Goal: Navigation & Orientation: Find specific page/section

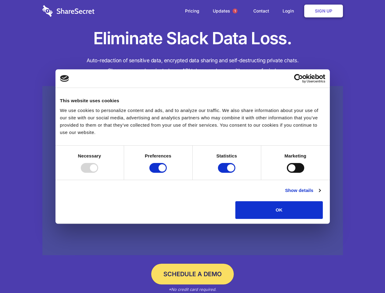
click at [98, 173] on div at bounding box center [89, 168] width 17 height 10
click at [167, 173] on input "Preferences" at bounding box center [157, 168] width 17 height 10
checkbox input "false"
click at [228, 173] on input "Statistics" at bounding box center [226, 168] width 17 height 10
checkbox input "false"
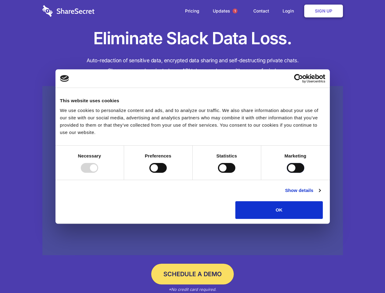
click at [287, 173] on input "Marketing" at bounding box center [295, 168] width 17 height 10
checkbox input "true"
click at [321, 194] on link "Show details" at bounding box center [302, 190] width 35 height 7
click at [0, 0] on li "Necessary 7 Necessary cookies help make a website usable by enabling basic func…" at bounding box center [0, 0] width 0 height 0
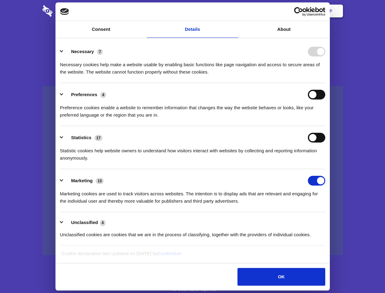
click at [235, 11] on span "1" at bounding box center [235, 11] width 5 height 5
